Goal: Go to known website: Access a specific website the user already knows

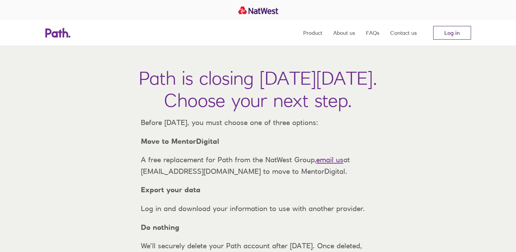
click at [446, 31] on link "Log in" at bounding box center [452, 33] width 38 height 14
